Goal: Check status: Check status

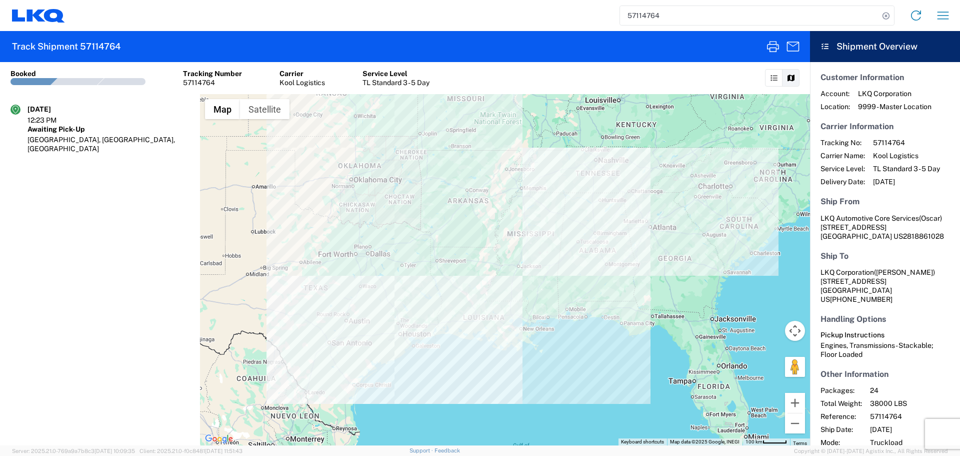
click at [697, 27] on div "57114764 Home Shipment request Shipment tracking" at bounding box center [511, 16] width 892 height 24
click at [671, 13] on input "57114764" at bounding box center [749, 15] width 259 height 19
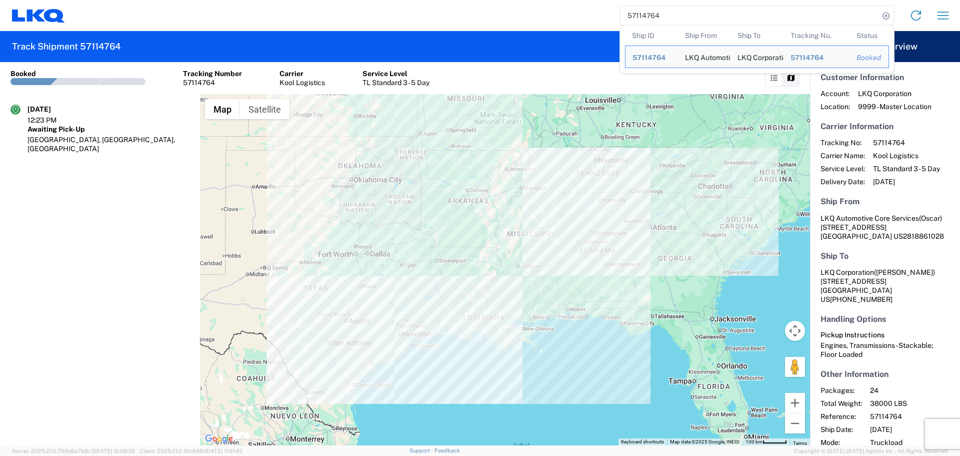
click at [671, 13] on input "57114764" at bounding box center [749, 15] width 259 height 19
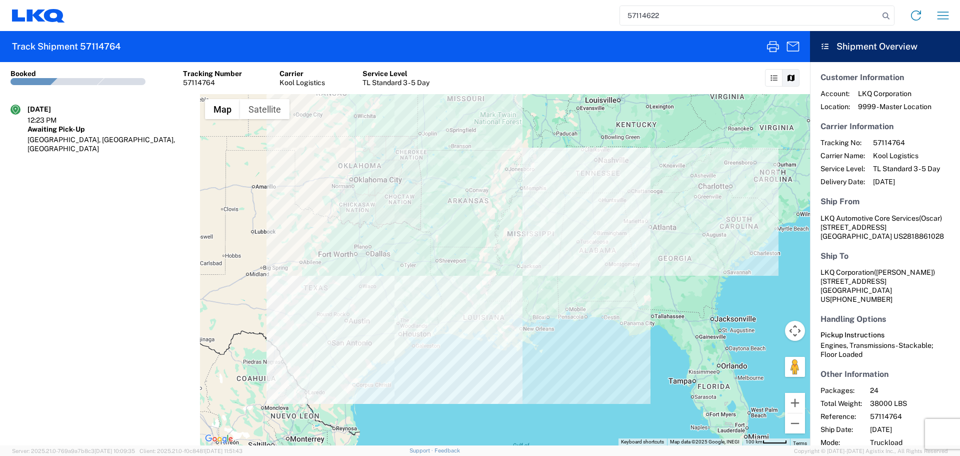
type input "57114622"
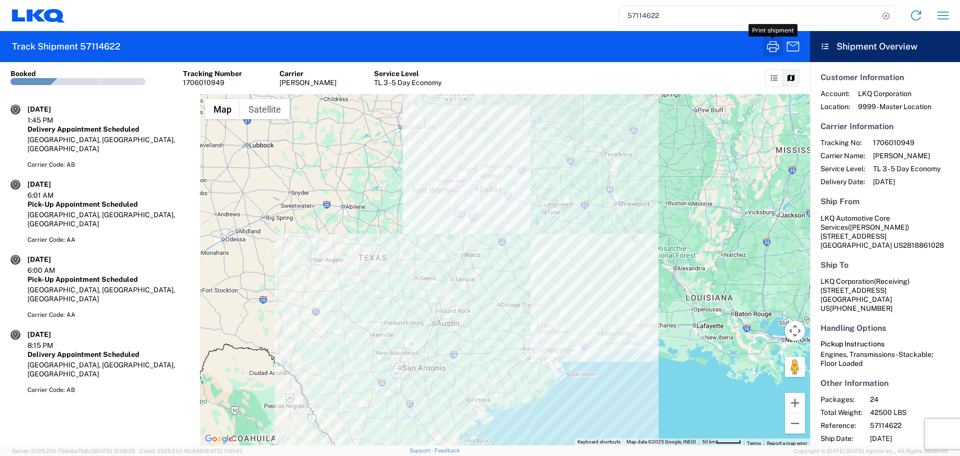
click at [772, 46] on icon "button" at bounding box center [773, 47] width 16 height 16
